Goal: Task Accomplishment & Management: Complete application form

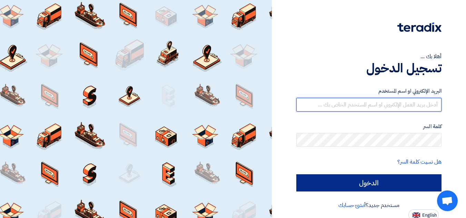
type input "[EMAIL_ADDRESS][DOMAIN_NAME]"
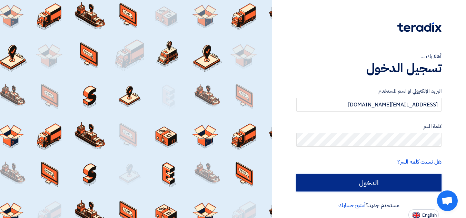
click at [339, 180] on input "الدخول" at bounding box center [368, 182] width 145 height 17
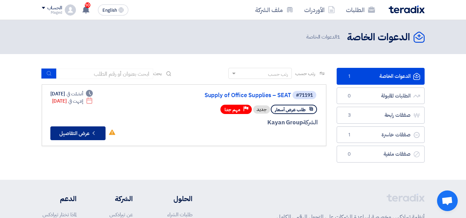
click at [82, 135] on button "Check details عرض التفاصيل" at bounding box center [77, 133] width 55 height 14
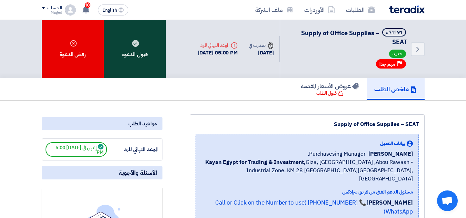
click at [132, 60] on div "قبول الدعوه" at bounding box center [135, 49] width 62 height 58
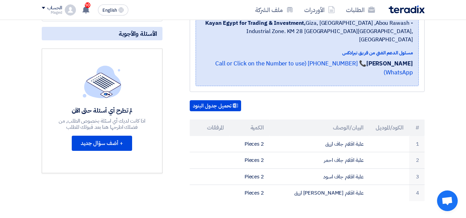
scroll to position [141, 0]
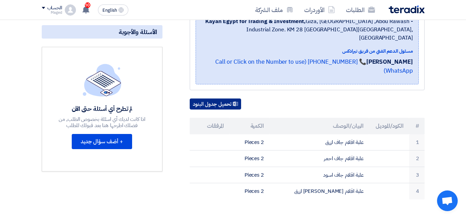
click at [224, 99] on button "تحميل جدول البنود" at bounding box center [215, 104] width 51 height 11
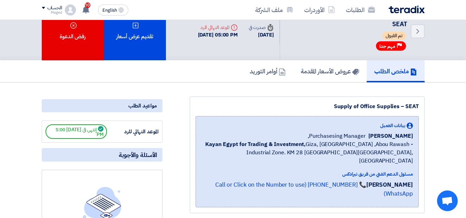
scroll to position [0, 0]
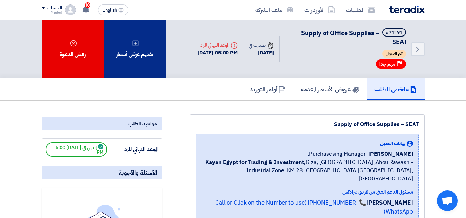
click at [141, 55] on div "تقديم عرض أسعار" at bounding box center [135, 49] width 62 height 58
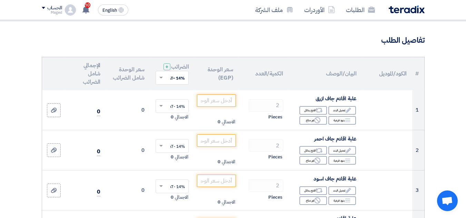
scroll to position [45, 0]
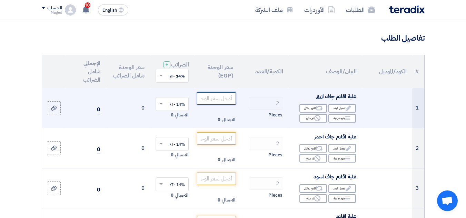
click at [211, 105] on input "number" at bounding box center [216, 98] width 39 height 12
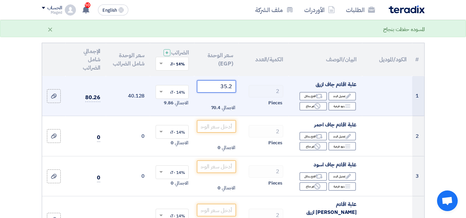
scroll to position [57, 0]
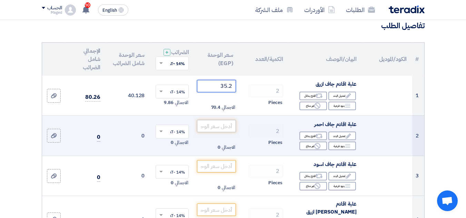
type input "35.2"
click at [213, 131] on input "number" at bounding box center [216, 126] width 39 height 12
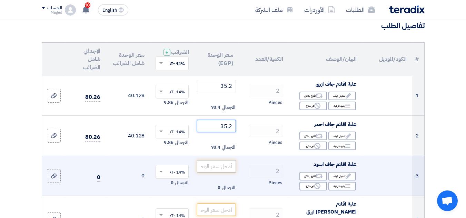
type input "35.2"
click at [207, 170] on input "number" at bounding box center [216, 166] width 39 height 12
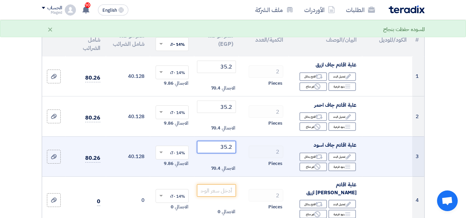
scroll to position [92, 0]
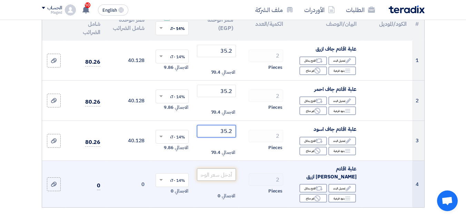
type input "35.2"
click at [204, 176] on input "number" at bounding box center [216, 175] width 39 height 12
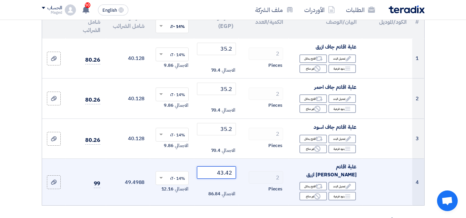
scroll to position [95, 0]
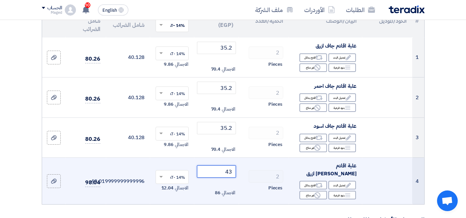
type input "4"
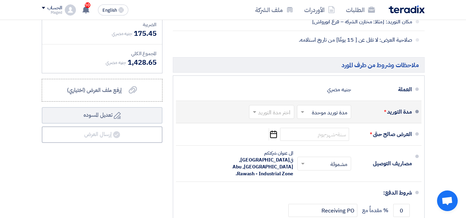
scroll to position [378, 0]
type input "521"
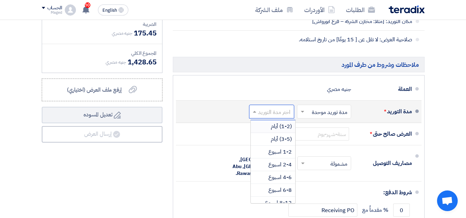
click at [255, 109] on span at bounding box center [253, 111] width 9 height 7
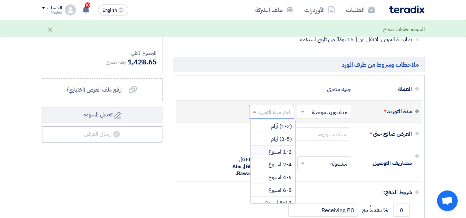
click at [261, 149] on div "1-2 اسبوع" at bounding box center [273, 152] width 44 height 13
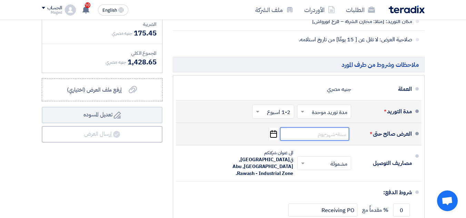
click at [289, 133] on input at bounding box center [314, 134] width 69 height 13
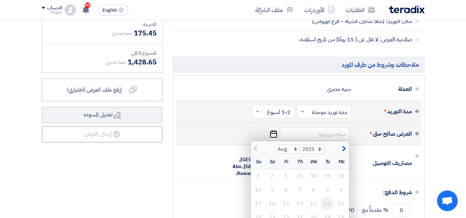
click at [329, 201] on div "12" at bounding box center [327, 204] width 14 height 14
click at [343, 147] on span "button" at bounding box center [343, 149] width 4 height 8
select select "9"
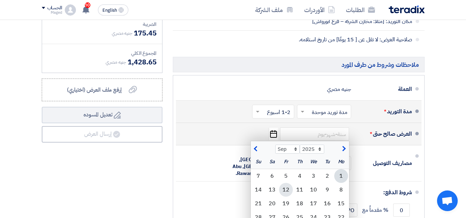
click at [287, 188] on div "12" at bounding box center [286, 190] width 14 height 14
type input "9/12/2025"
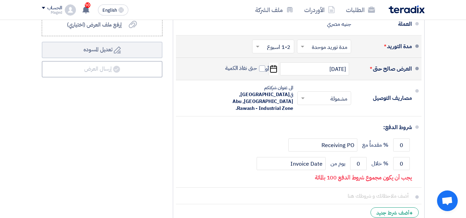
scroll to position [444, 0]
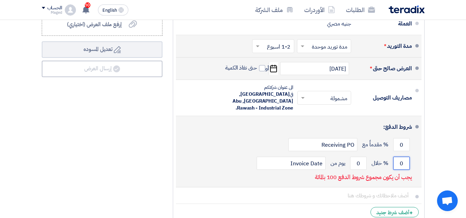
click at [401, 157] on input "0" at bounding box center [401, 163] width 17 height 13
type input "100"
click at [358, 157] on input "0" at bounding box center [358, 163] width 17 height 13
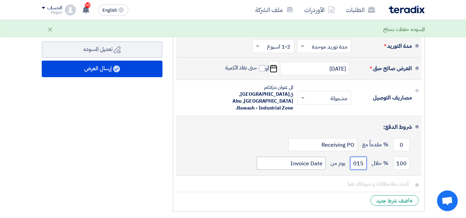
type input "015"
click at [274, 157] on input "Invoice Date" at bounding box center [290, 163] width 69 height 13
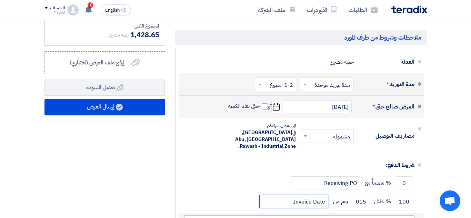
scroll to position [405, 0]
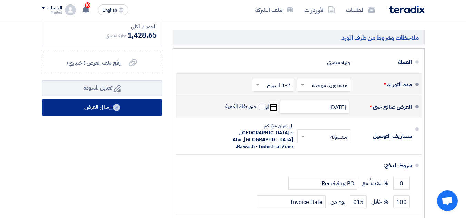
click at [115, 107] on use at bounding box center [116, 107] width 7 height 7
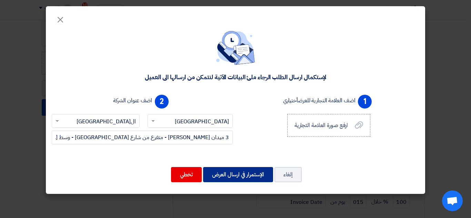
click at [220, 173] on button "الإستمرار في ارسال العرض" at bounding box center [238, 174] width 70 height 15
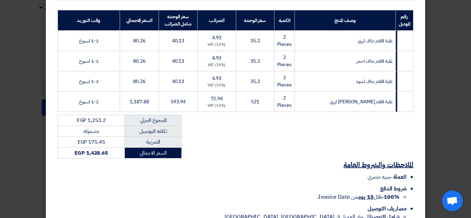
scroll to position [154, 0]
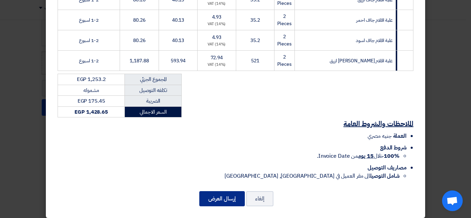
click at [229, 193] on button "إرسال العرض" at bounding box center [221, 198] width 45 height 15
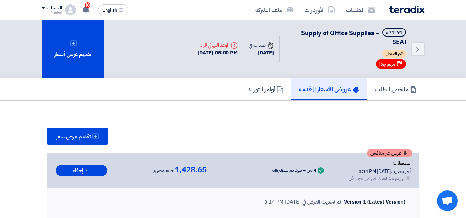
click at [450, 100] on div "ملخص الطلب عروض الأسعار المقدمة أوامر التوريد" at bounding box center [233, 89] width 466 height 22
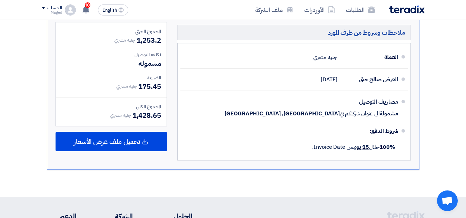
scroll to position [376, 0]
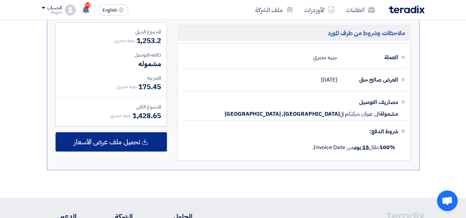
click at [146, 142] on icon at bounding box center [144, 142] width 7 height 7
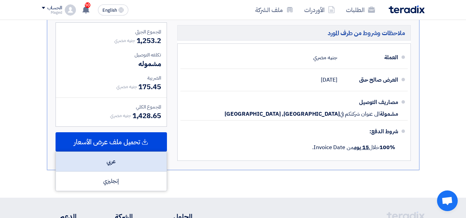
click at [146, 158] on div "عربي" at bounding box center [111, 162] width 111 height 20
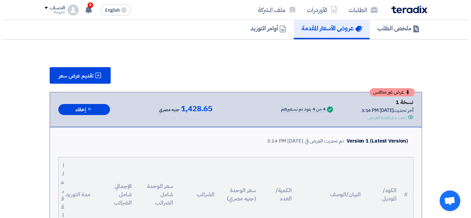
scroll to position [61, 0]
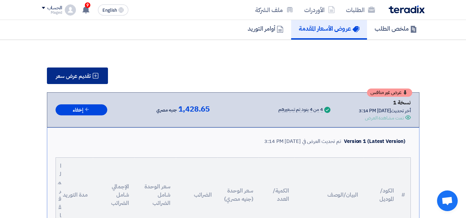
click at [95, 72] on icon at bounding box center [95, 75] width 7 height 7
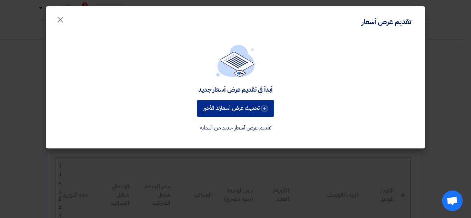
click at [224, 105] on button "تحديث عرض أسعارك الأخير" at bounding box center [235, 108] width 77 height 17
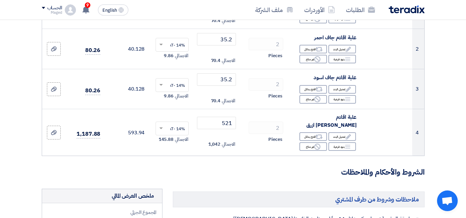
scroll to position [145, 0]
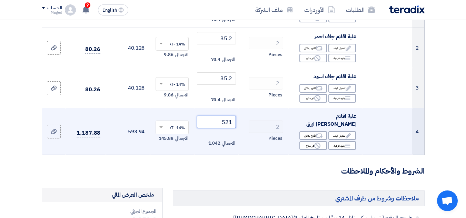
click at [209, 125] on input "521" at bounding box center [216, 122] width 39 height 12
type input "5"
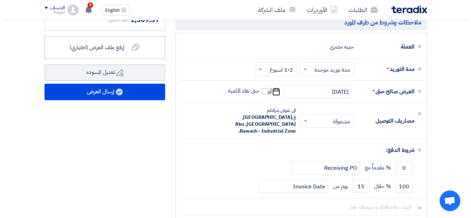
scroll to position [421, 0]
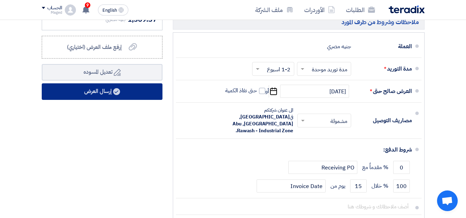
type input "495"
click at [114, 90] on use at bounding box center [116, 91] width 7 height 7
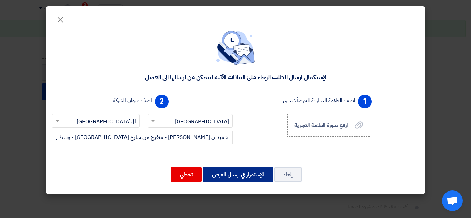
click at [231, 173] on button "الإستمرار في ارسال العرض" at bounding box center [238, 174] width 70 height 15
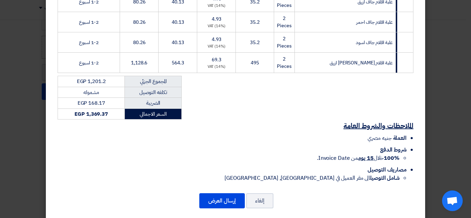
scroll to position [154, 0]
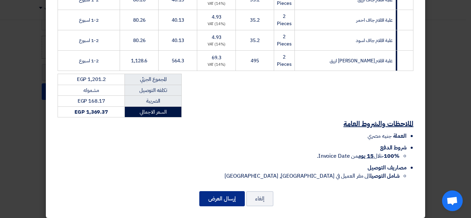
click at [230, 195] on button "إرسال العرض" at bounding box center [221, 198] width 45 height 15
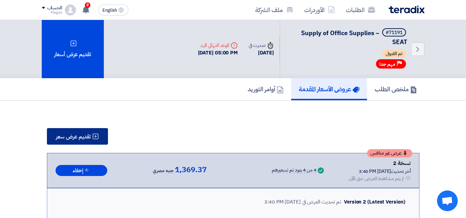
click at [98, 135] on icon at bounding box center [95, 136] width 7 height 7
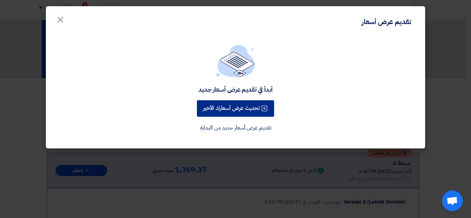
click at [207, 111] on button "تحديث عرض أسعارك الأخير" at bounding box center [235, 108] width 77 height 17
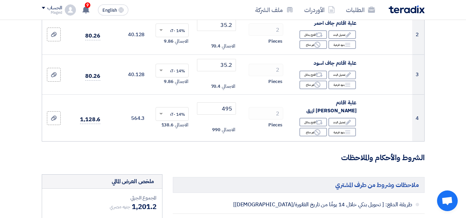
scroll to position [159, 0]
click at [207, 111] on input "495" at bounding box center [216, 108] width 39 height 12
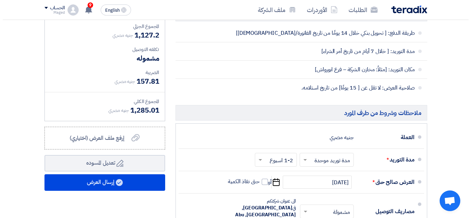
scroll to position [330, 0]
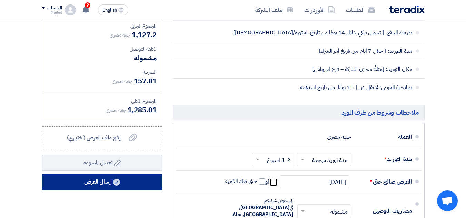
type input "458"
click at [116, 181] on use at bounding box center [116, 182] width 7 height 7
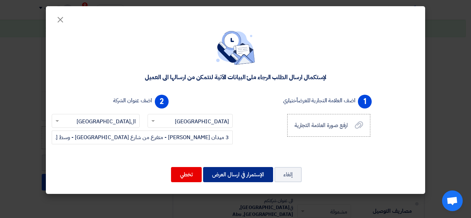
click at [231, 174] on button "الإستمرار في ارسال العرض" at bounding box center [238, 174] width 70 height 15
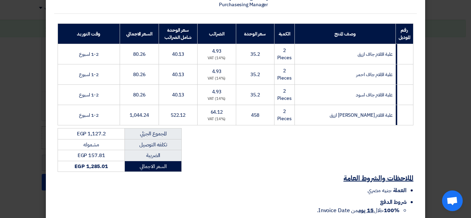
scroll to position [154, 0]
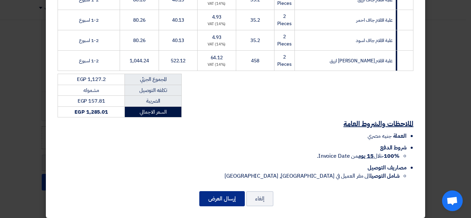
click at [229, 197] on button "إرسال العرض" at bounding box center [221, 198] width 45 height 15
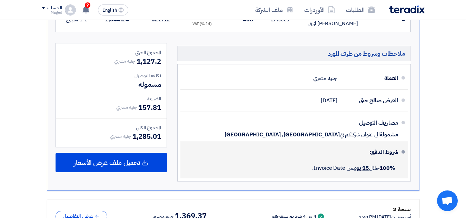
scroll to position [355, 0]
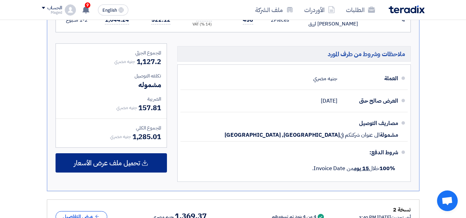
click at [143, 163] on icon at bounding box center [144, 163] width 7 height 7
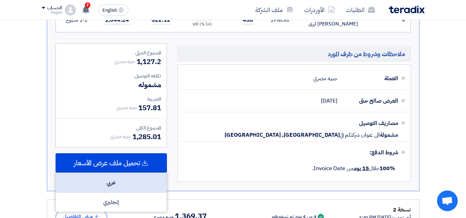
click at [143, 178] on div "عربي" at bounding box center [111, 183] width 111 height 20
